Goal: Information Seeking & Learning: Understand process/instructions

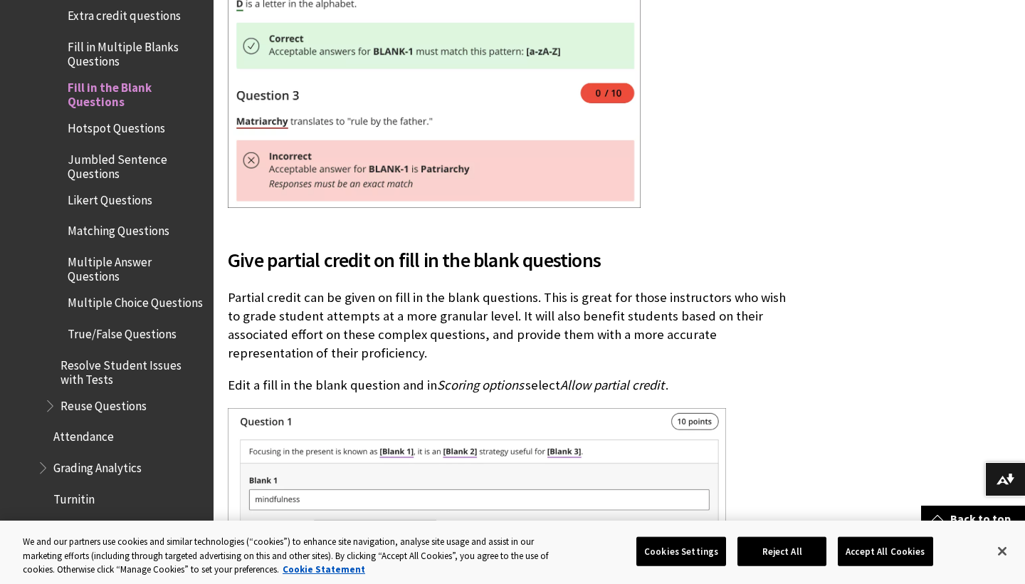
scroll to position [6363, 0]
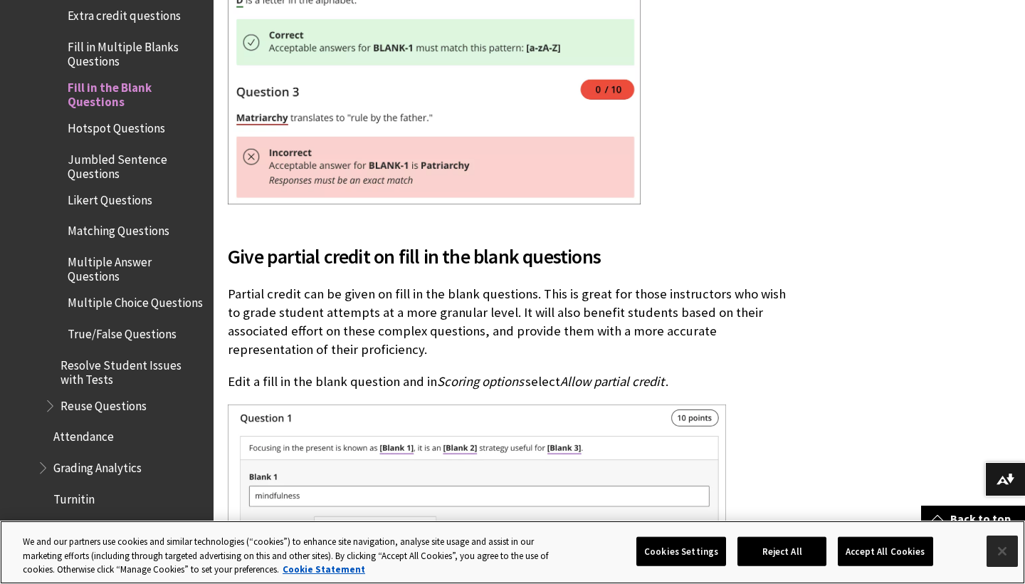
click at [1004, 538] on button "Close" at bounding box center [1002, 550] width 31 height 31
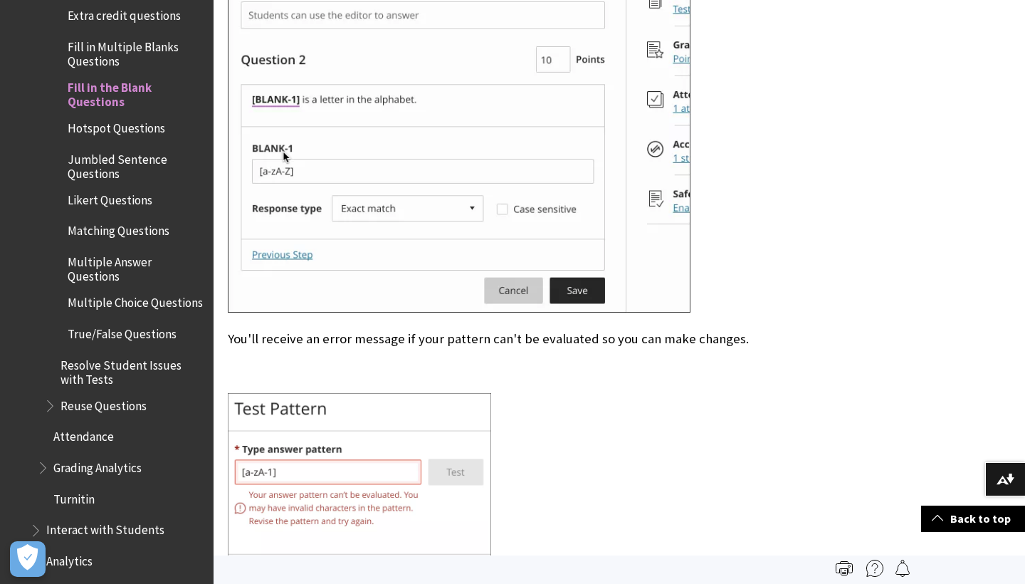
scroll to position [1901, 0]
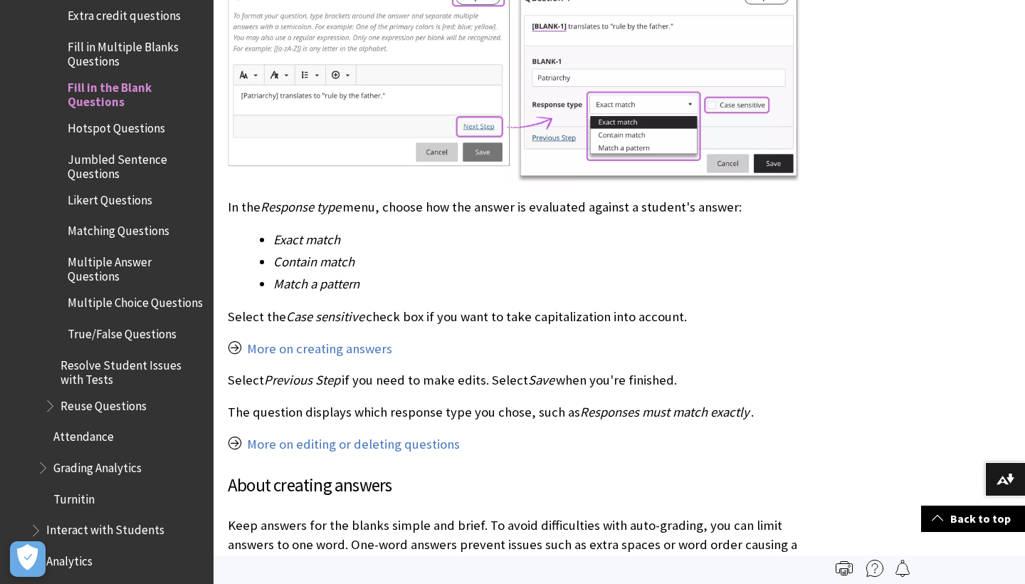
drag, startPoint x: 1020, startPoint y: 167, endPoint x: 1015, endPoint y: 39, distance: 127.5
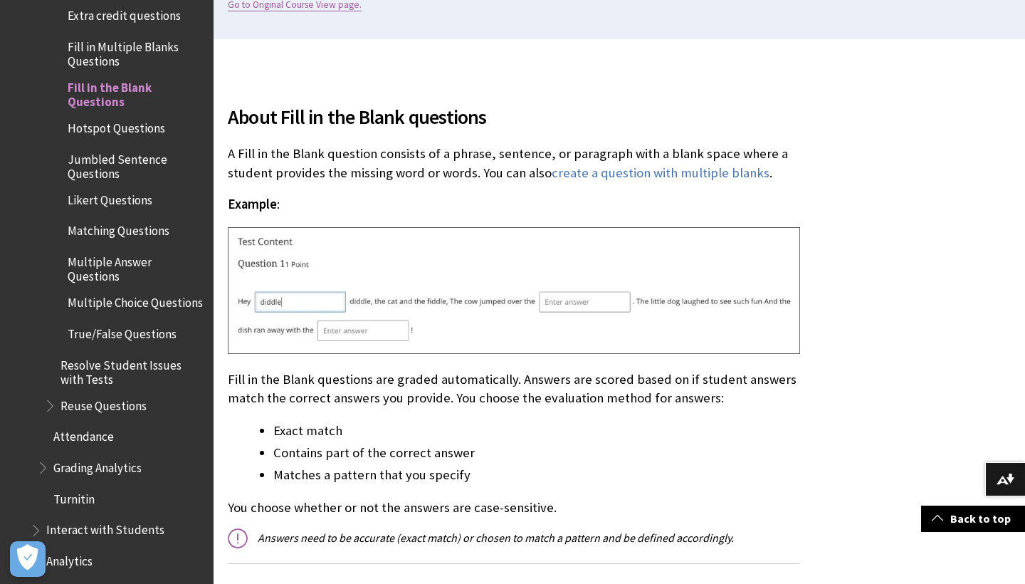
scroll to position [371, 0]
click at [625, 172] on link "create a question with multiple blanks" at bounding box center [661, 172] width 218 height 17
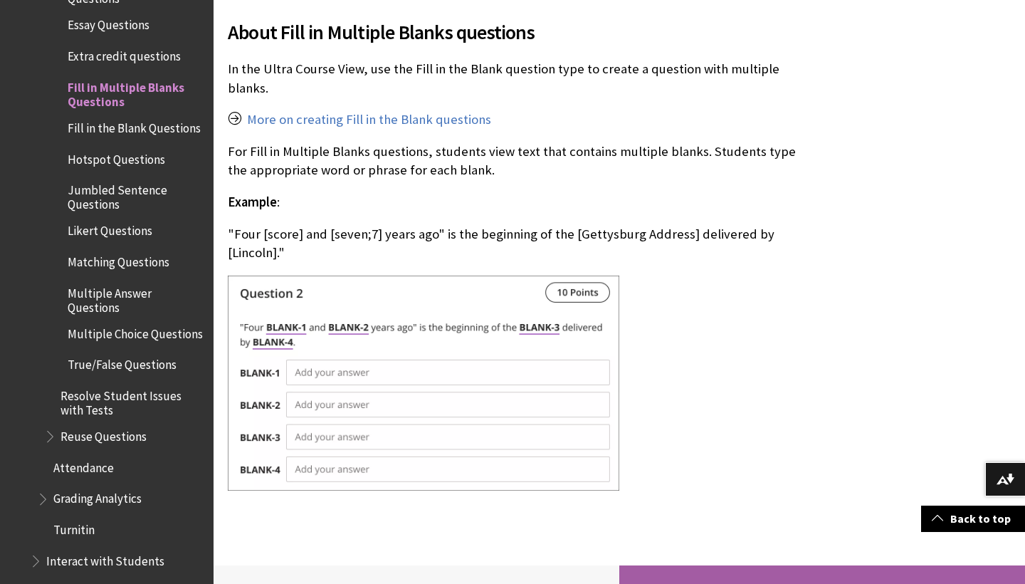
scroll to position [454, 0]
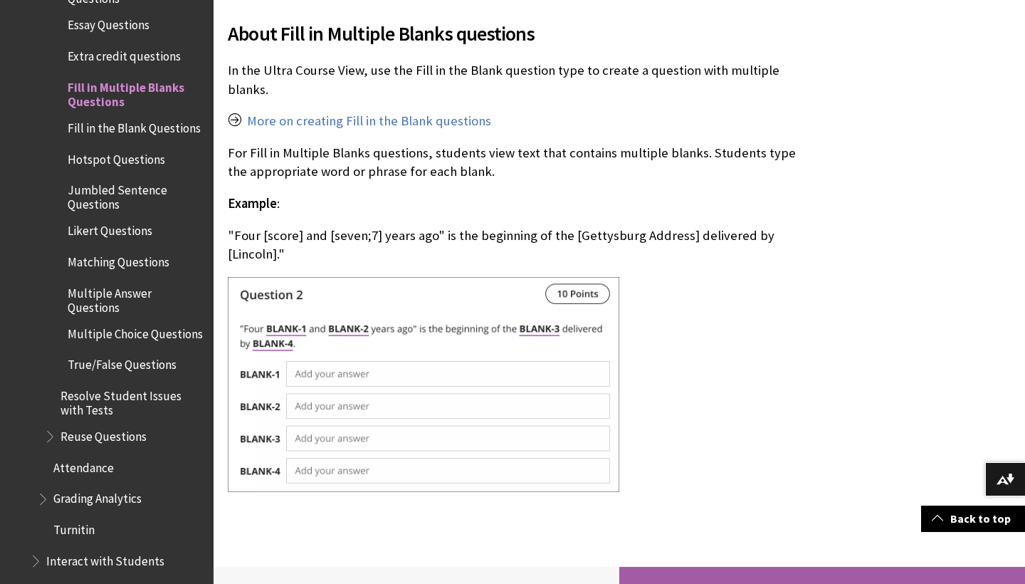
click at [337, 373] on img at bounding box center [424, 384] width 392 height 215
click at [573, 297] on img at bounding box center [424, 384] width 392 height 215
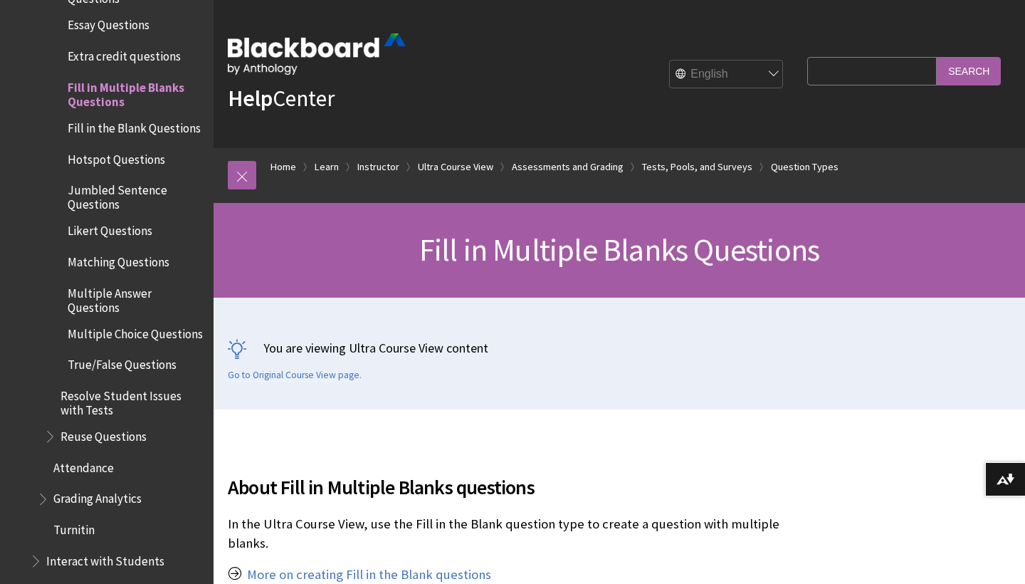
scroll to position [0, 0]
click at [100, 75] on span "Fill in Multiple Blanks Questions" at bounding box center [136, 91] width 136 height 33
click at [113, 116] on span "Fill in the Blank Questions" at bounding box center [134, 125] width 133 height 19
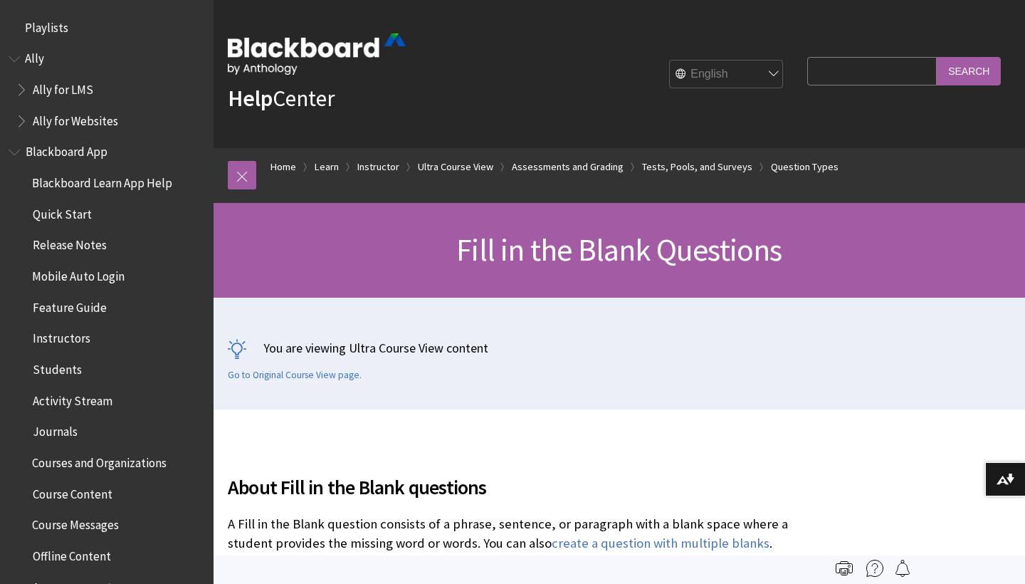
scroll to position [2463, 0]
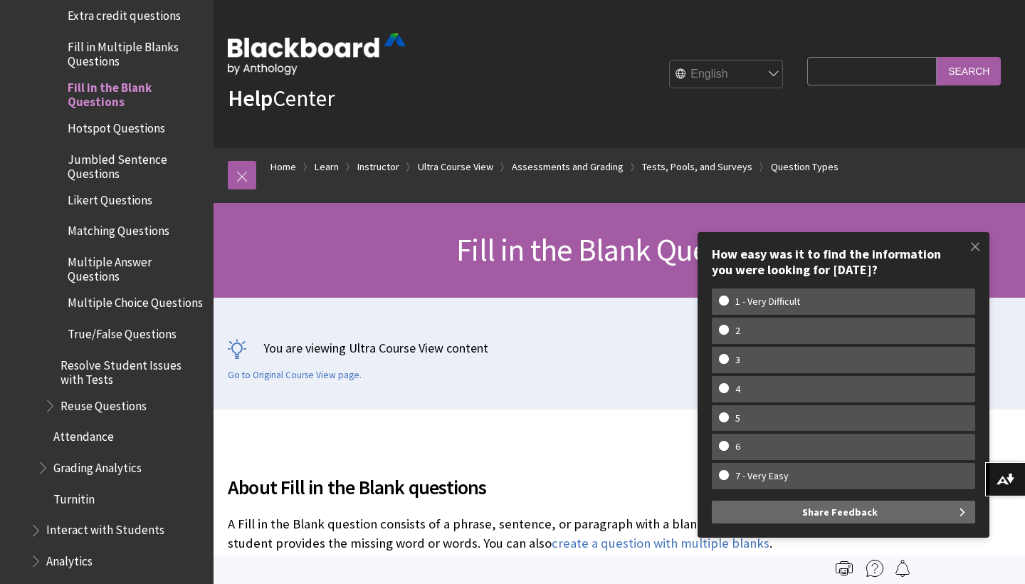
click at [96, 35] on span "Fill in Multiple Blanks Questions" at bounding box center [136, 51] width 136 height 33
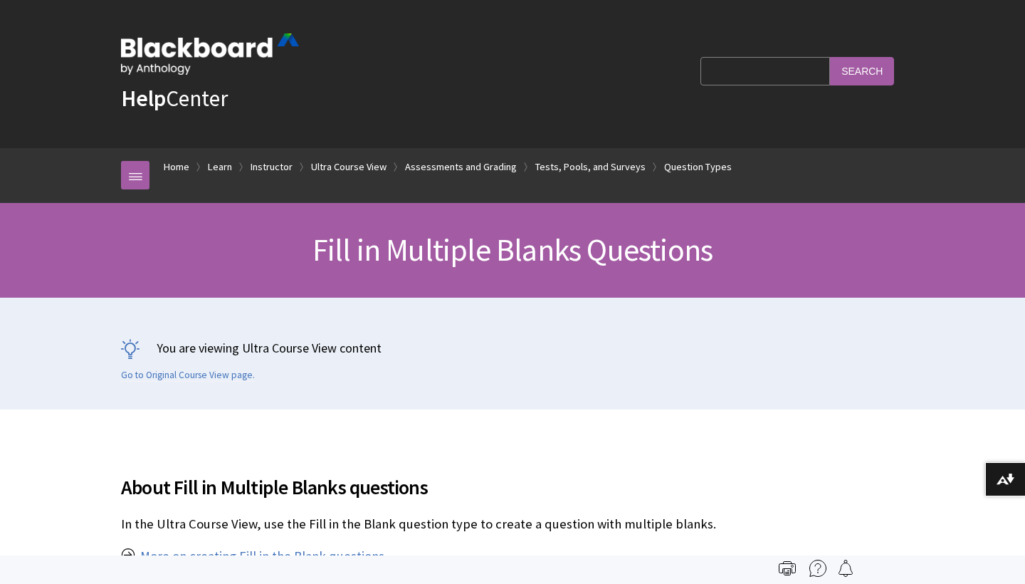
scroll to position [2422, 0]
